Goal: Task Accomplishment & Management: Manage account settings

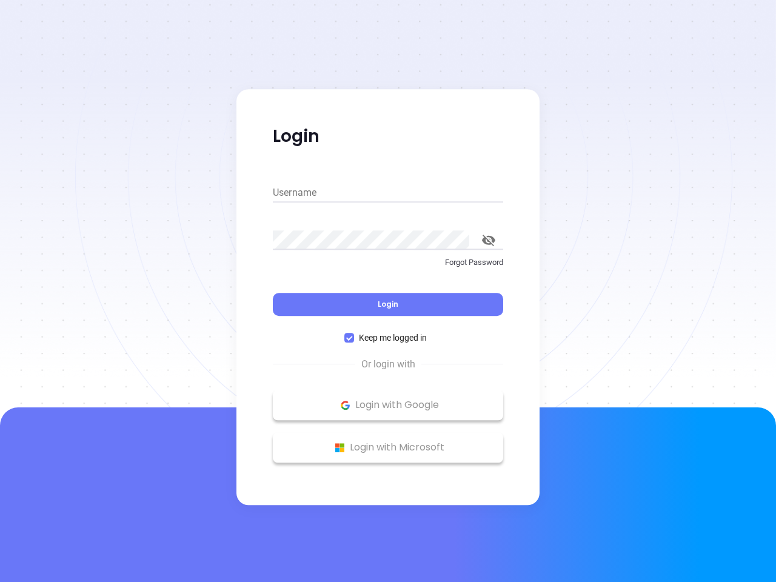
click at [388, 291] on div "Login" at bounding box center [388, 297] width 230 height 38
click at [388, 193] on input "Username" at bounding box center [388, 192] width 230 height 19
click at [489, 240] on icon "toggle password visibility" at bounding box center [488, 241] width 13 height 12
click at [388, 304] on span "Login" at bounding box center [388, 304] width 21 height 10
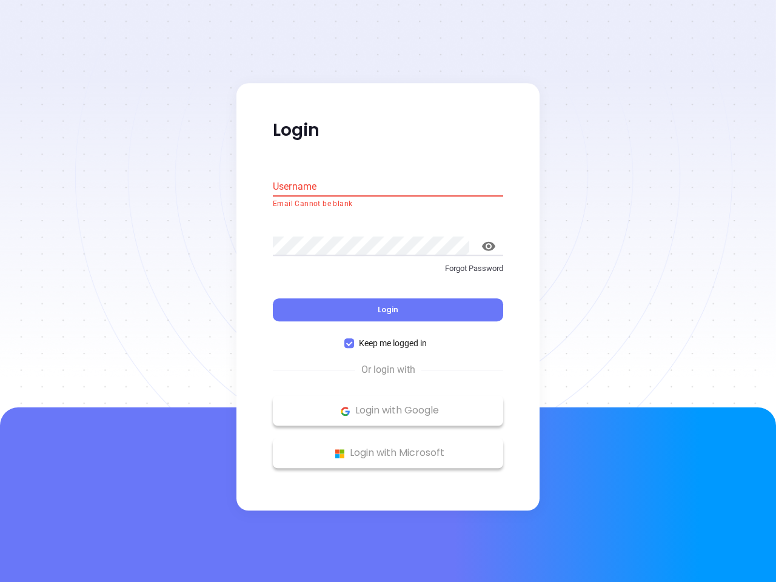
click at [388, 338] on span "Keep me logged in" at bounding box center [393, 343] width 78 height 13
click at [354, 339] on input "Keep me logged in" at bounding box center [349, 344] width 10 height 10
checkbox input "false"
click at [388, 405] on p "Login with Google" at bounding box center [388, 411] width 218 height 18
click at [388, 447] on p "Login with Microsoft" at bounding box center [388, 453] width 218 height 18
